Goal: Information Seeking & Learning: Learn about a topic

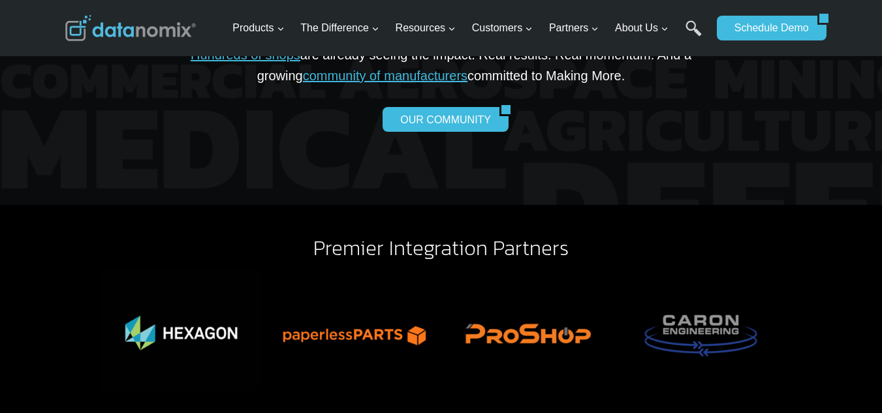
scroll to position [2787, 0]
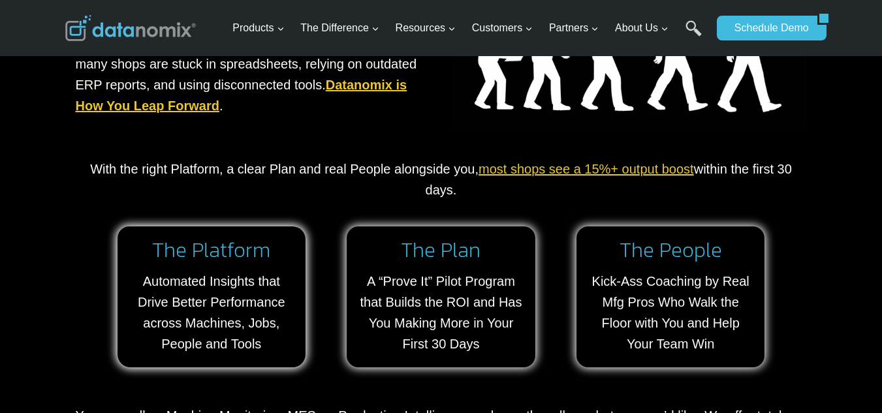
scroll to position [1132, 0]
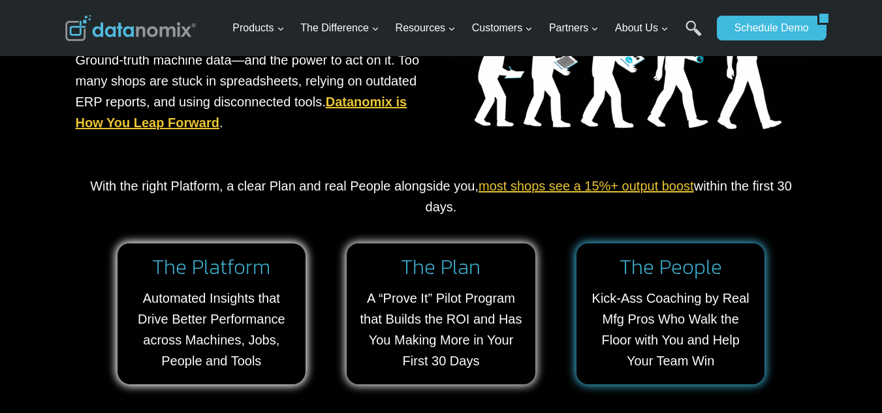
click at [674, 322] on link at bounding box center [671, 314] width 189 height 141
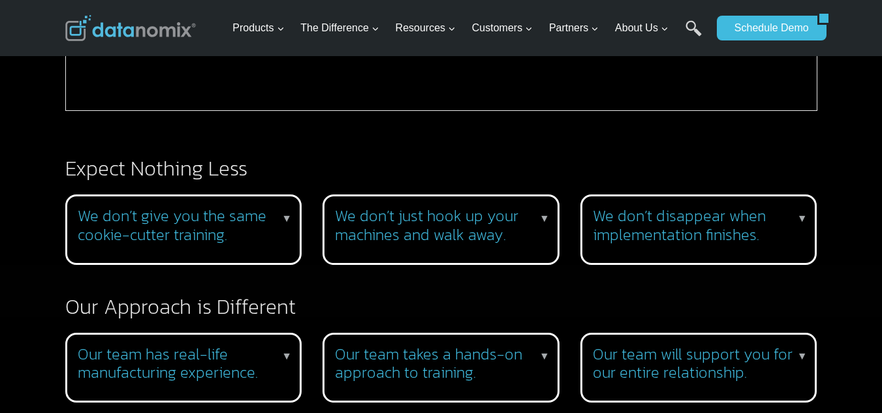
scroll to position [1132, 0]
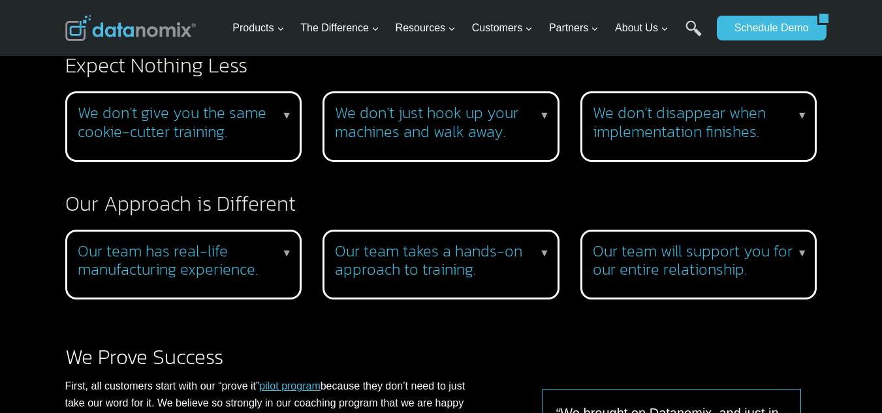
click at [500, 257] on h3 "Our team takes a hands-on approach to training." at bounding box center [438, 261] width 207 height 38
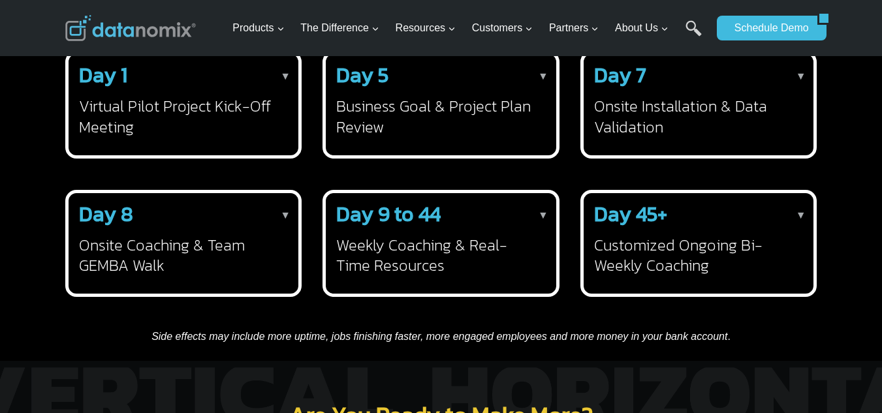
scroll to position [1959, 0]
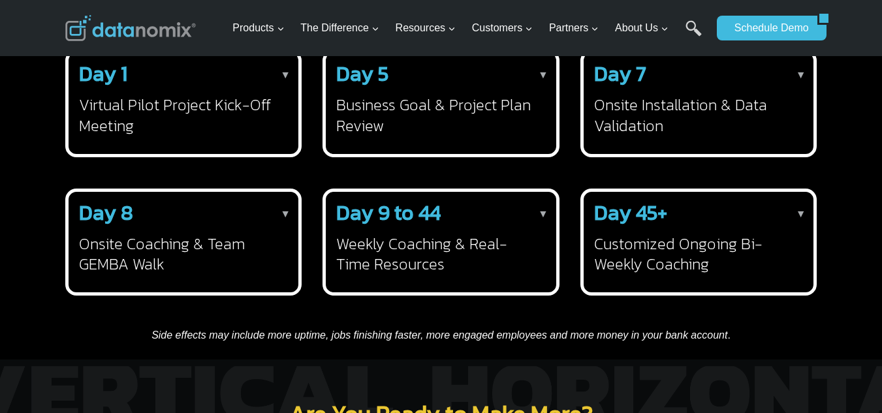
click at [401, 229] on strong "Day 9 to 44" at bounding box center [388, 212] width 104 height 31
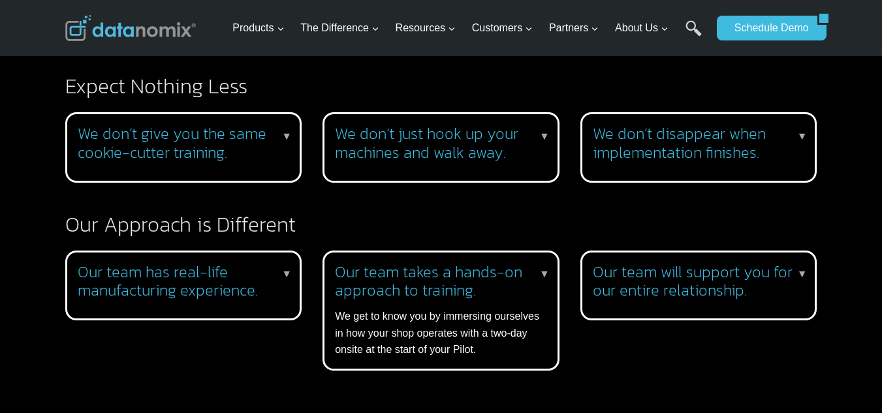
scroll to position [1001, 0]
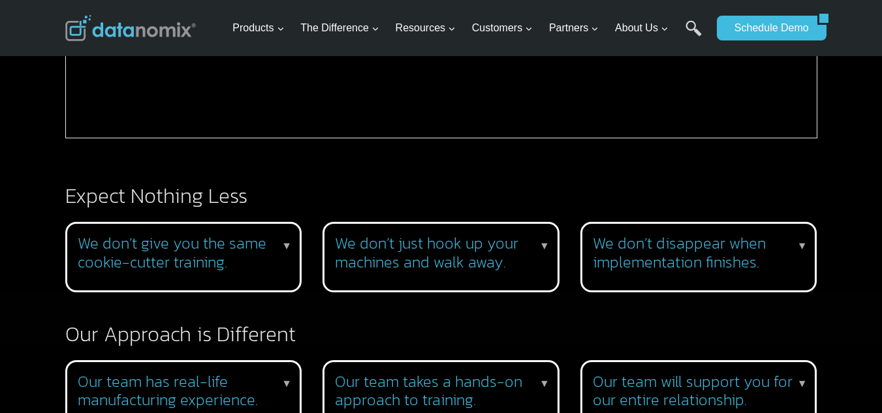
click at [170, 244] on h3 "We don’t give you the same cookie-cutter training." at bounding box center [181, 253] width 207 height 38
